Goal: Task Accomplishment & Management: Manage account settings

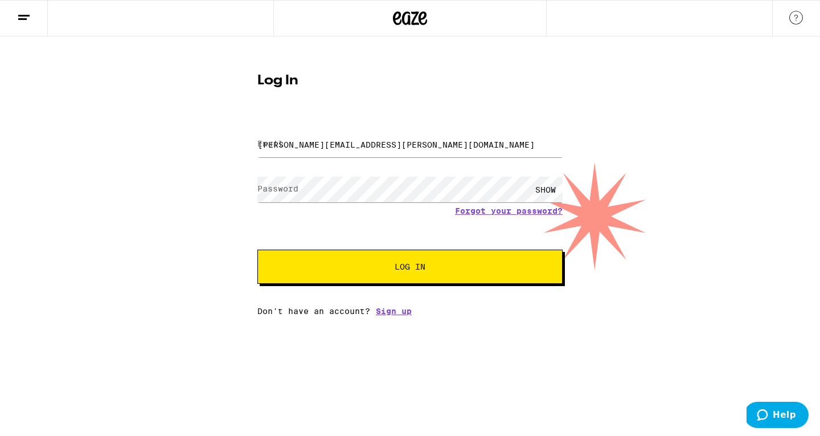
click at [548, 189] on div "SHOW" at bounding box center [546, 190] width 34 height 26
click at [549, 190] on div "HIDE" at bounding box center [546, 190] width 34 height 26
click at [456, 275] on button "Log In" at bounding box center [410, 267] width 305 height 34
click at [378, 255] on button "Log In" at bounding box center [410, 267] width 305 height 34
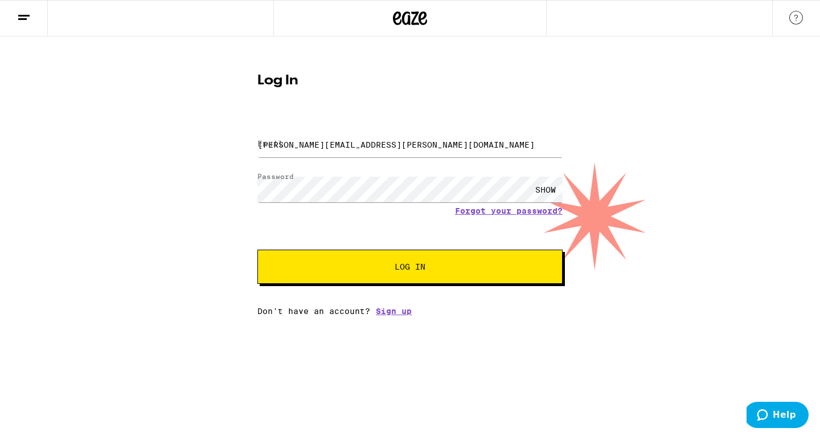
click at [378, 255] on button "Log In" at bounding box center [410, 267] width 305 height 34
click at [401, 276] on button "Log In" at bounding box center [410, 267] width 305 height 34
click at [409, 269] on span "Log In" at bounding box center [410, 267] width 31 height 8
